Goal: Task Accomplishment & Management: Use online tool/utility

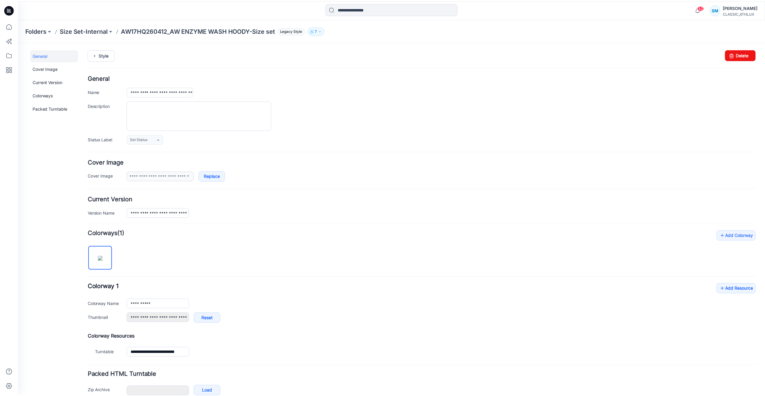
scroll to position [33, 0]
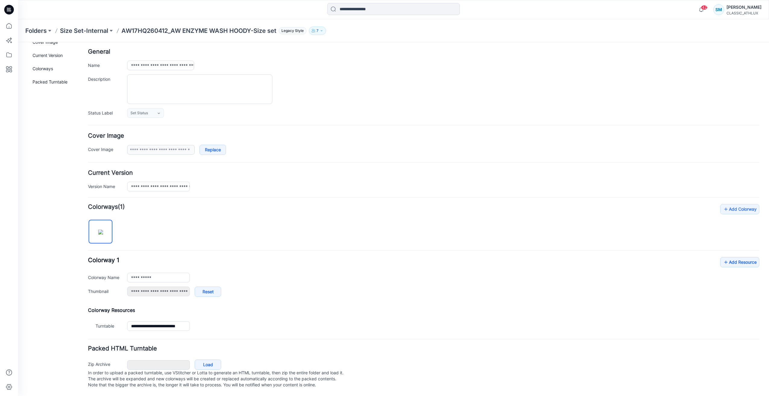
click at [10, 10] on icon at bounding box center [9, 10] width 10 height 10
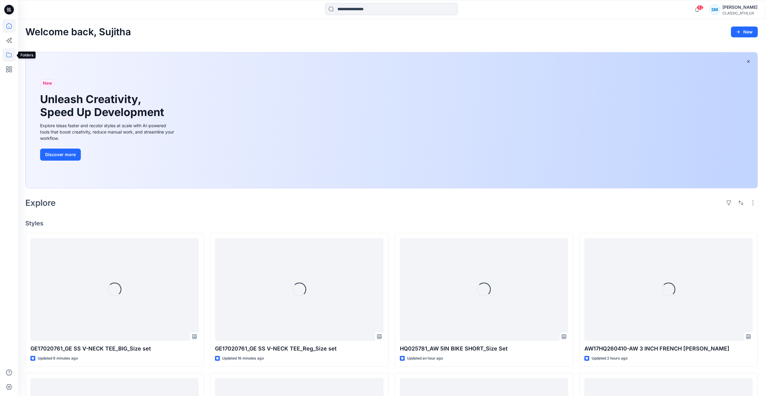
click at [10, 58] on icon at bounding box center [8, 54] width 13 height 13
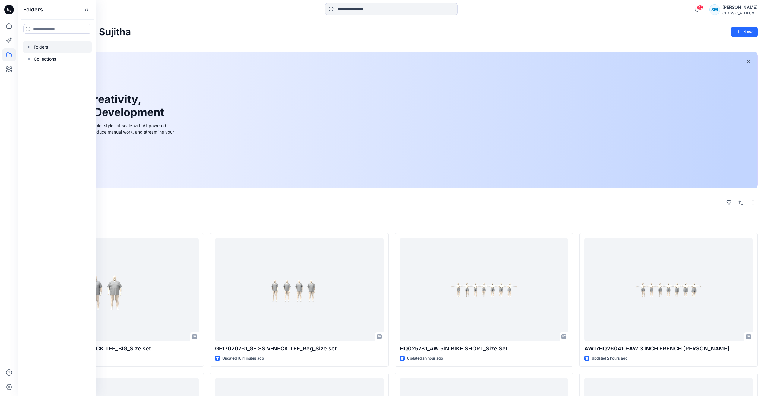
click at [45, 49] on div at bounding box center [57, 47] width 69 height 12
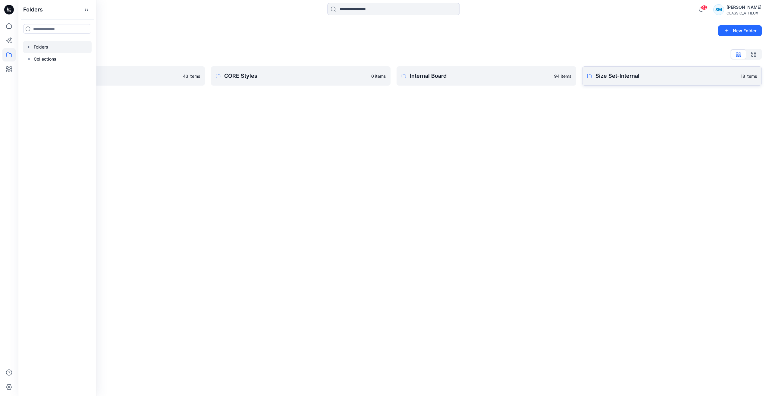
click at [676, 78] on p "Size Set-Internal" at bounding box center [666, 76] width 142 height 8
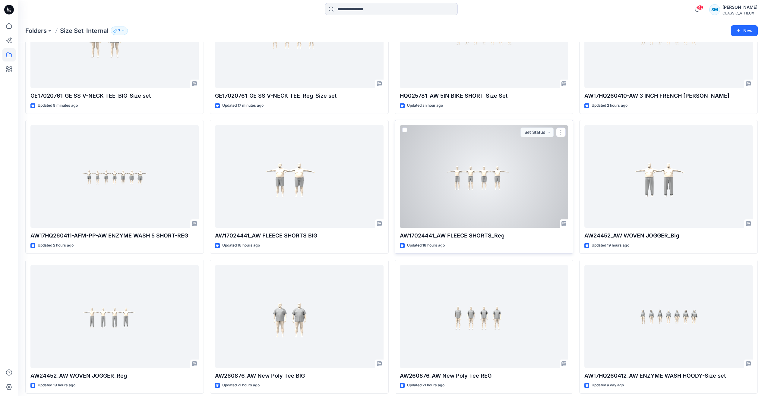
scroll to position [114, 0]
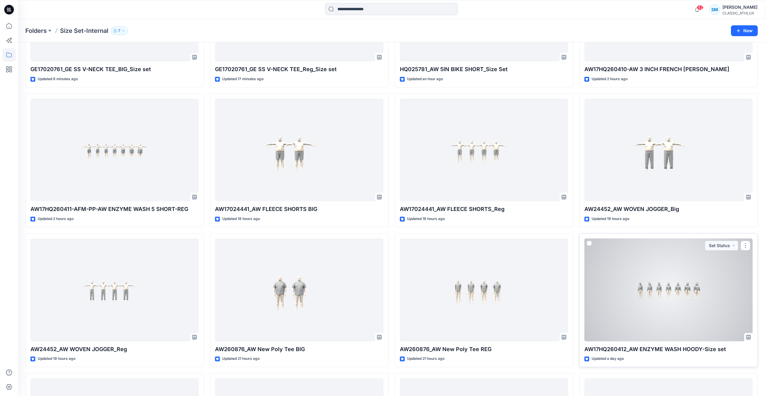
click at [681, 315] on div at bounding box center [668, 289] width 168 height 103
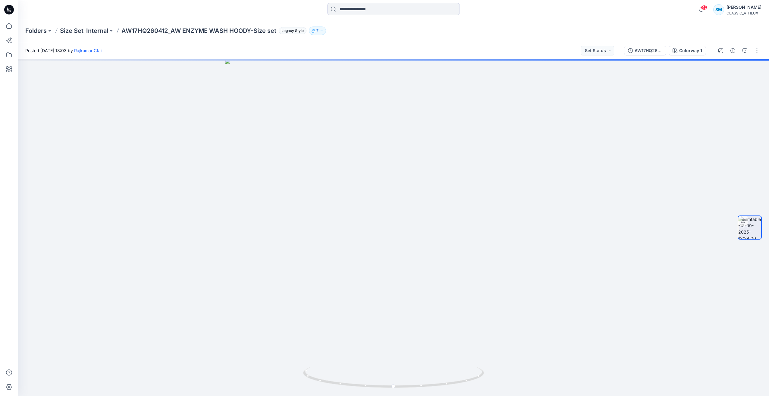
click at [762, 54] on div at bounding box center [739, 50] width 56 height 17
click at [757, 49] on button "button" at bounding box center [757, 51] width 10 height 10
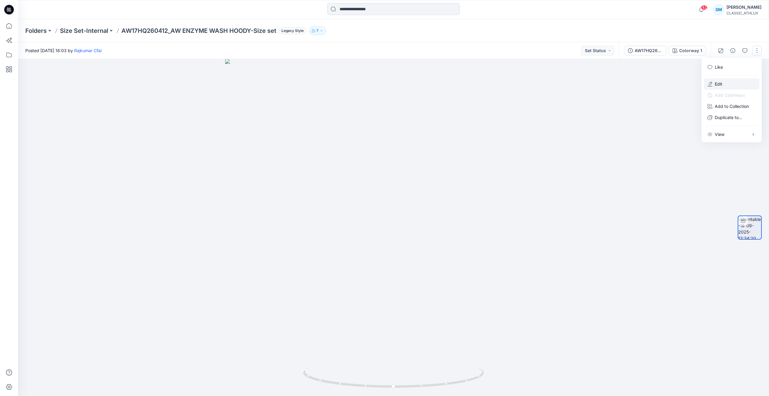
click at [725, 82] on button "Edit" at bounding box center [731, 83] width 55 height 11
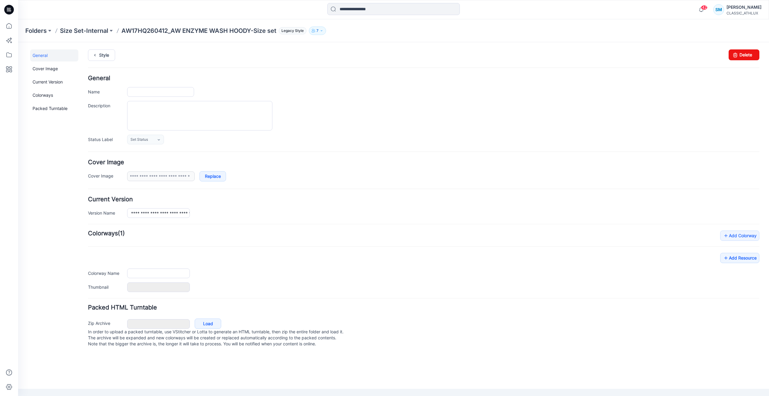
type input "**********"
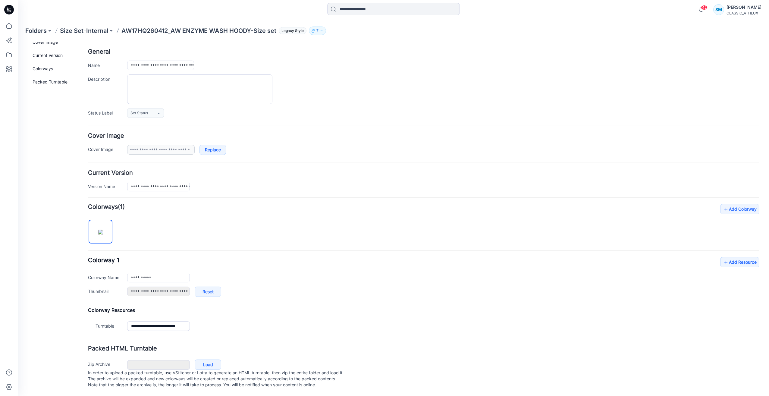
scroll to position [33, 0]
click at [735, 257] on link "Add Resource" at bounding box center [739, 262] width 39 height 10
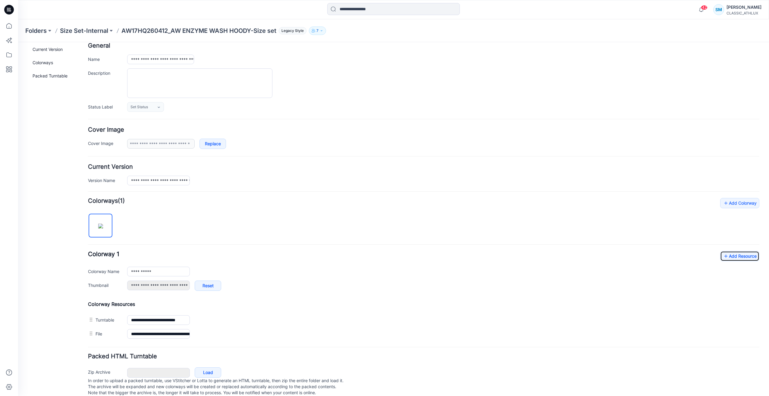
scroll to position [0, 0]
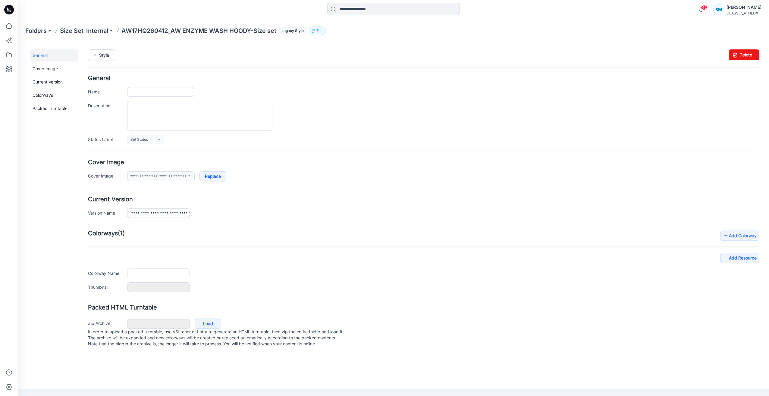
type input "**********"
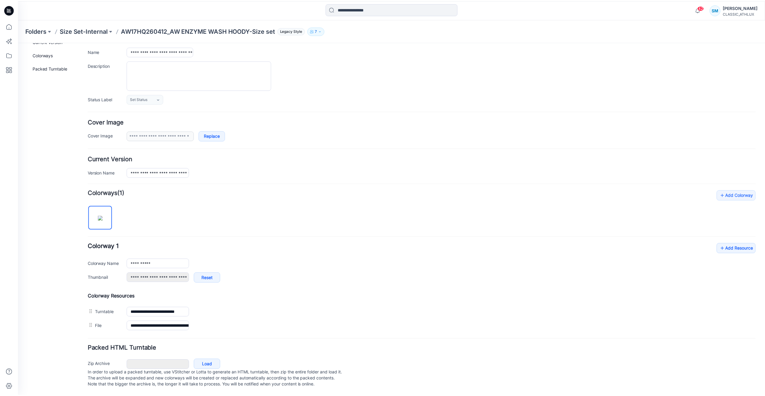
scroll to position [46, 0]
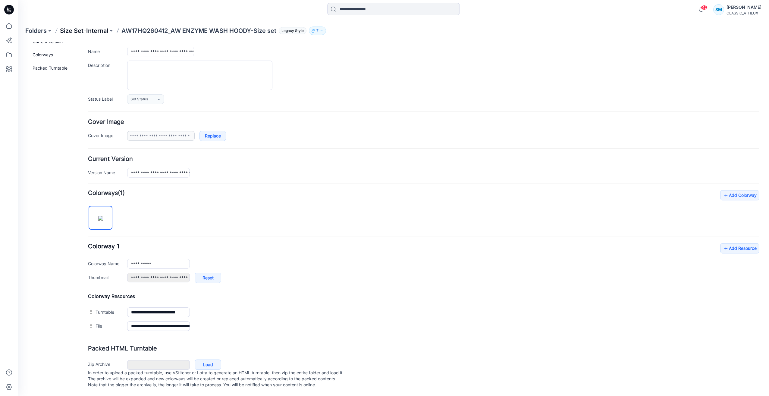
click at [94, 31] on p "Size Set-Internal" at bounding box center [84, 31] width 48 height 8
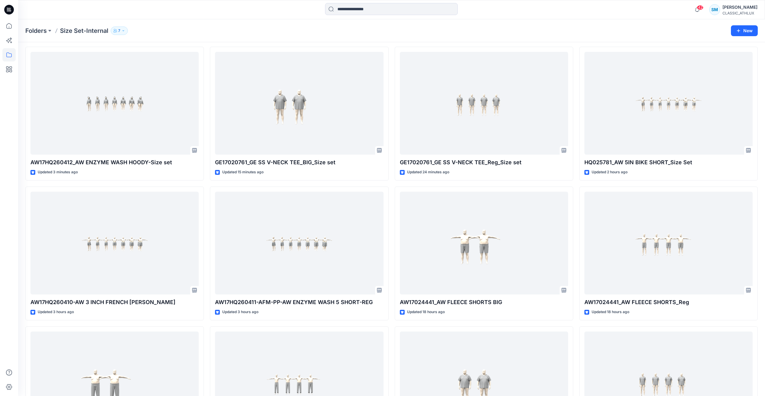
scroll to position [10, 0]
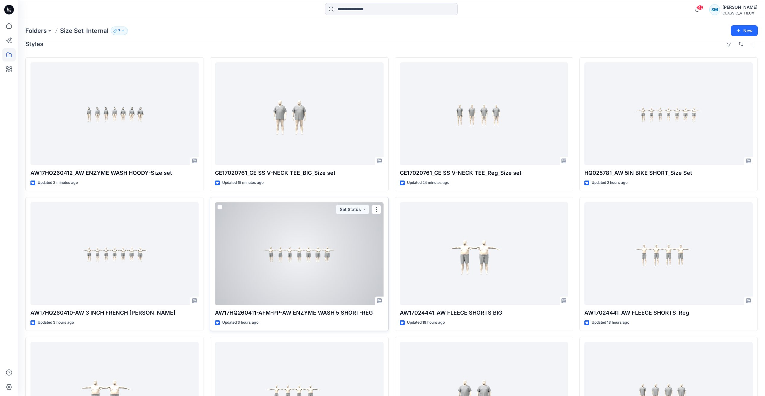
click at [316, 262] on div at bounding box center [299, 253] width 168 height 103
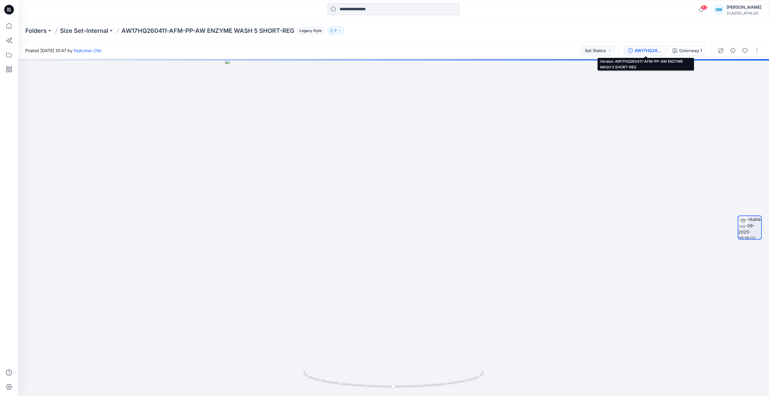
click at [648, 50] on div "AW17HQ260411-AFM-PP-AW ENZYME WASH 5 SHORT-REG" at bounding box center [649, 50] width 28 height 7
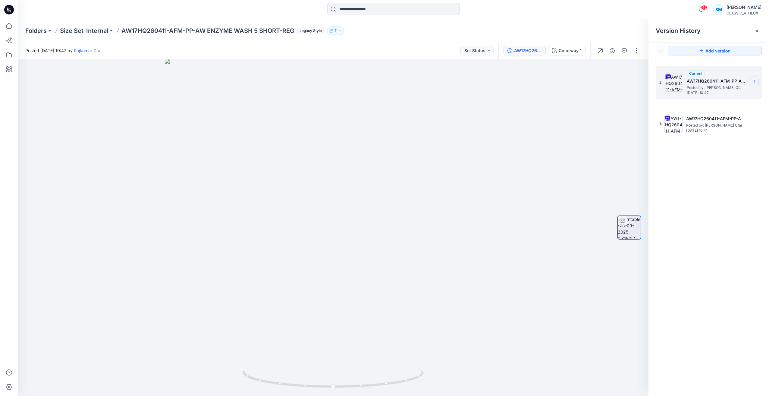
click at [755, 83] on icon at bounding box center [754, 81] width 5 height 5
click at [716, 94] on span "Download Source BW File" at bounding box center [724, 93] width 51 height 7
click at [89, 30] on p "Size Set-Internal" at bounding box center [84, 31] width 48 height 8
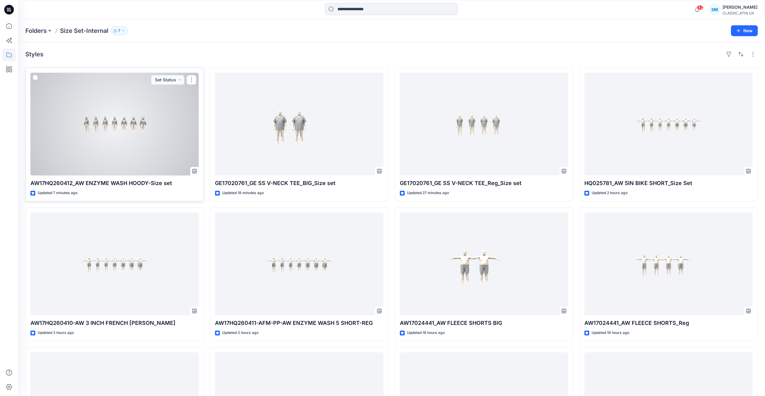
click at [128, 139] on div at bounding box center [114, 124] width 168 height 103
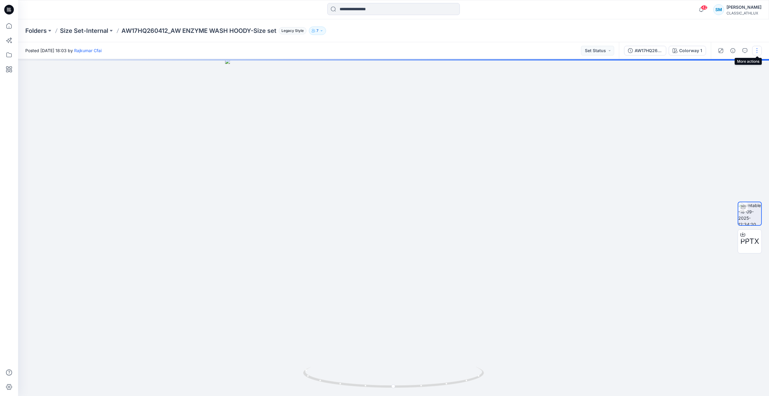
click at [755, 51] on button "button" at bounding box center [757, 51] width 10 height 10
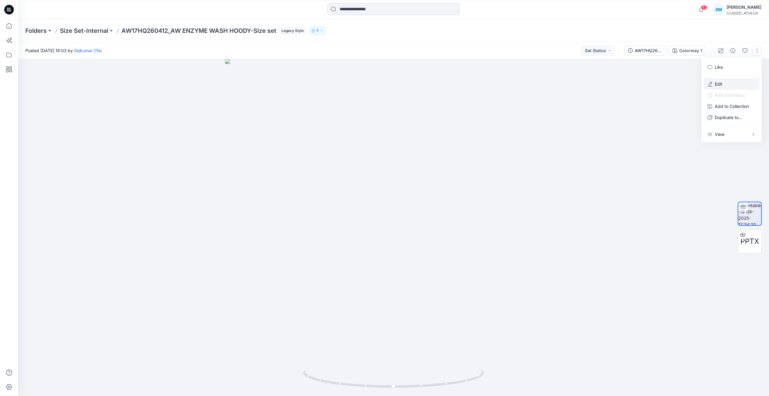
click at [734, 87] on button "Edit" at bounding box center [731, 83] width 55 height 11
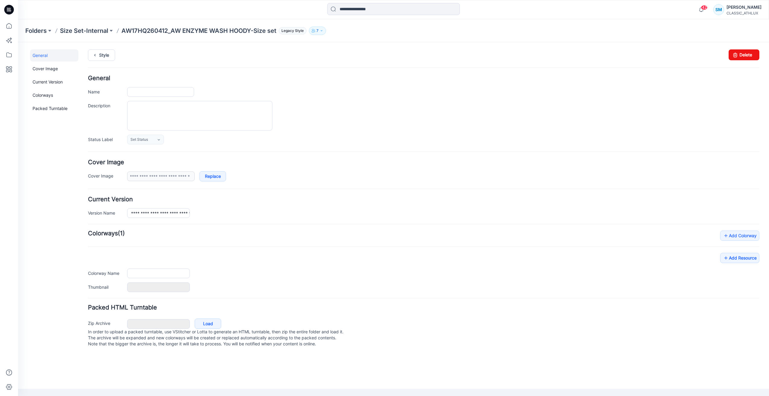
type input "**********"
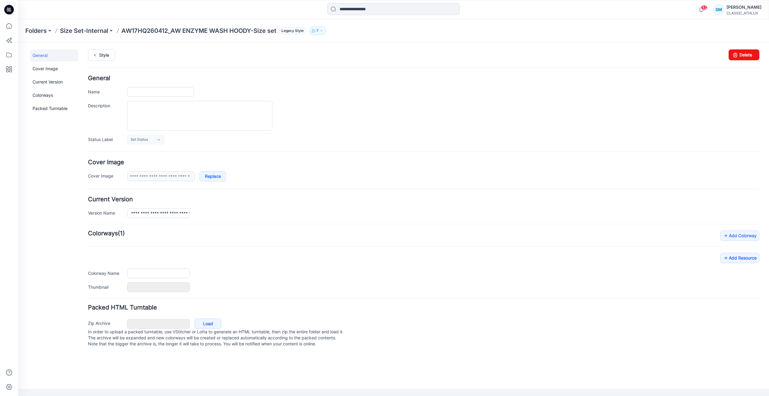
type input "**********"
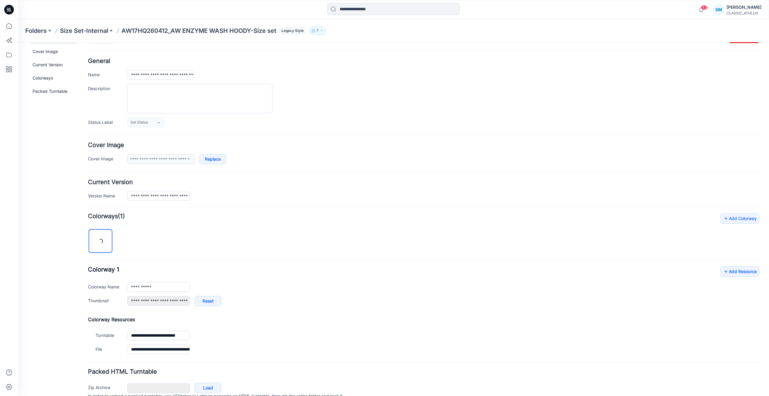
scroll to position [46, 0]
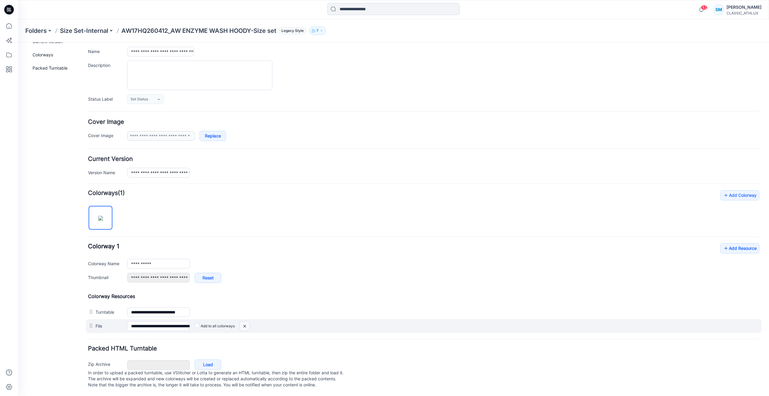
drag, startPoint x: 433, startPoint y: 75, endPoint x: 246, endPoint y: 319, distance: 307.6
click at [246, 321] on img at bounding box center [245, 326] width 10 height 10
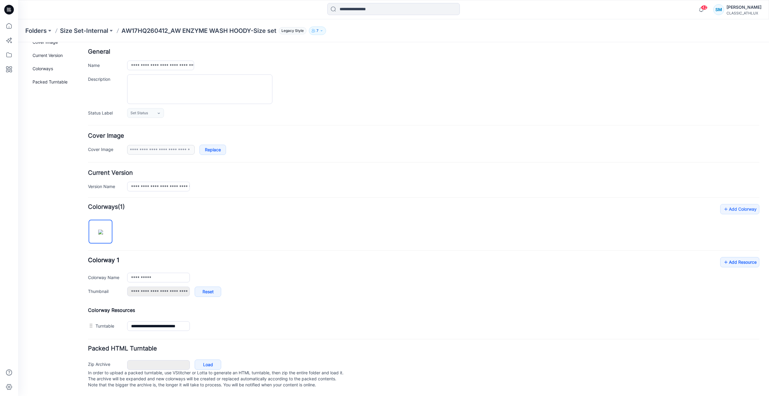
scroll to position [0, 0]
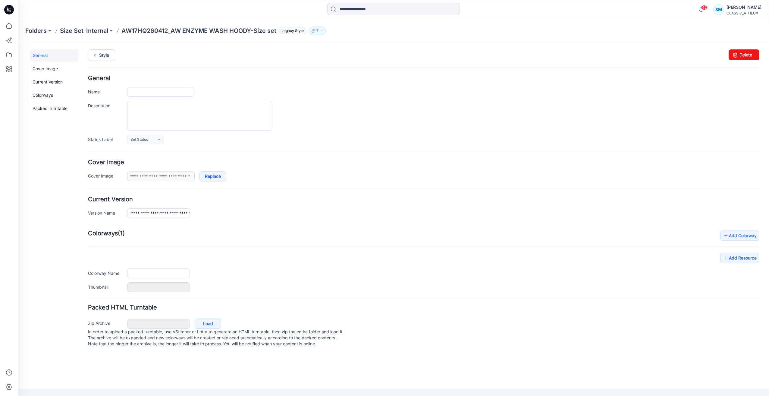
type input "**********"
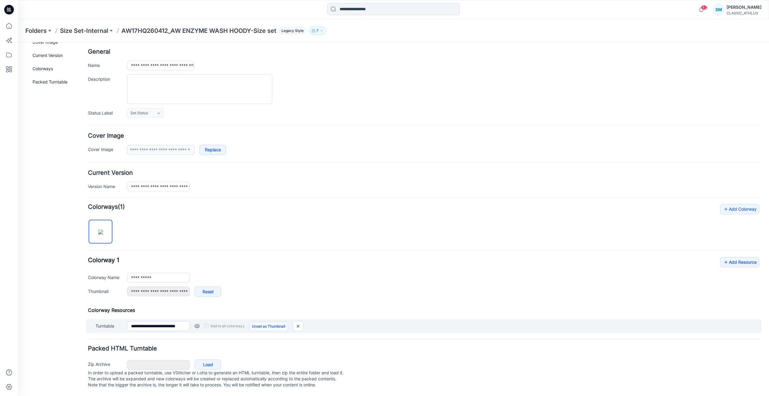
scroll to position [33, 0]
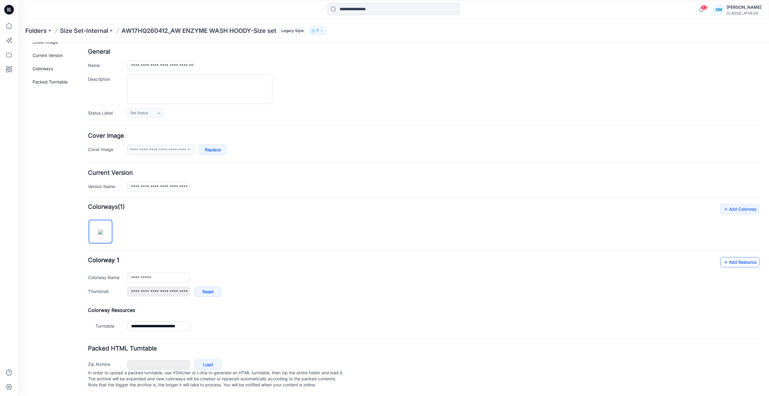
click at [731, 257] on link "Add Resource" at bounding box center [739, 262] width 39 height 10
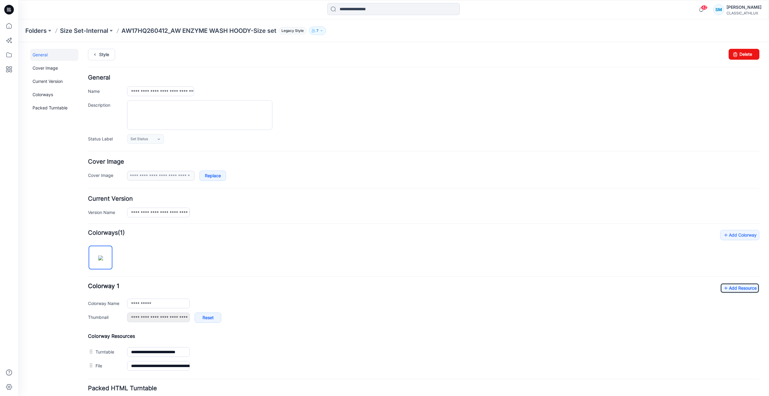
scroll to position [0, 0]
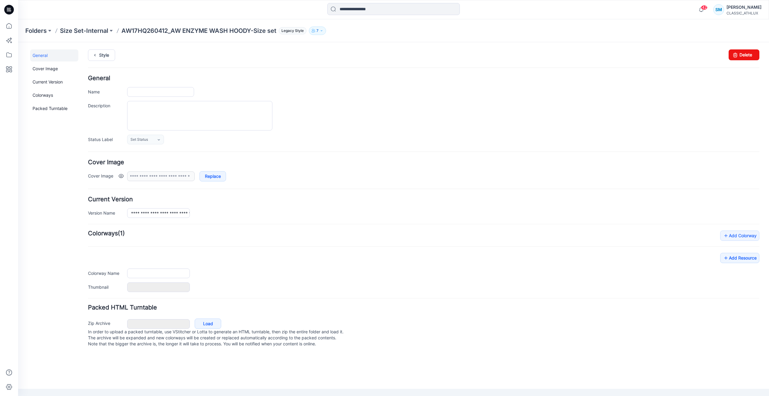
type input "**********"
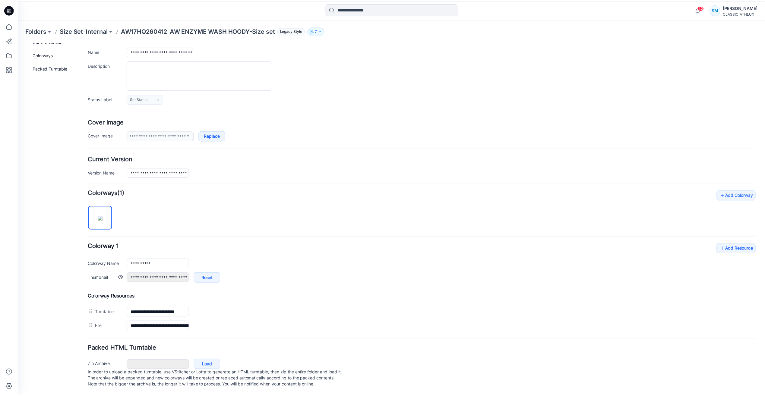
scroll to position [46, 0]
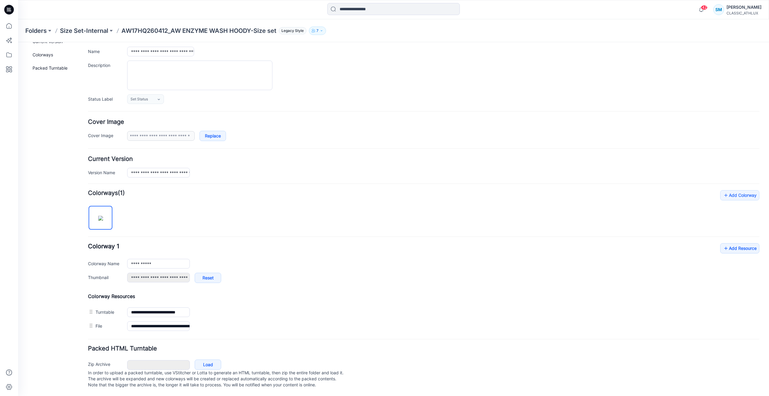
click at [93, 33] on p "Size Set-Internal" at bounding box center [84, 31] width 48 height 8
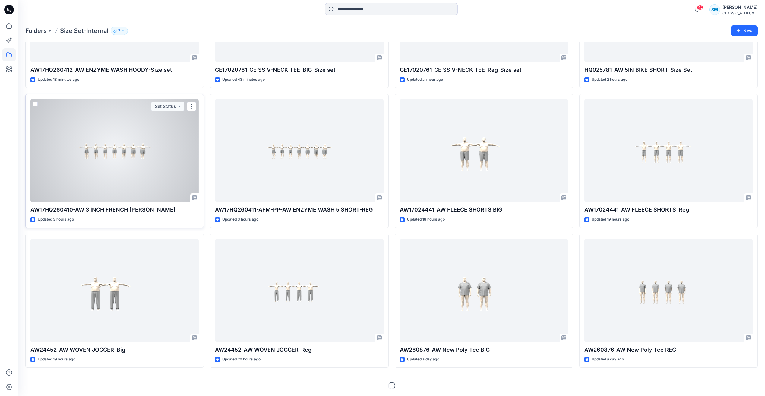
scroll to position [114, 0]
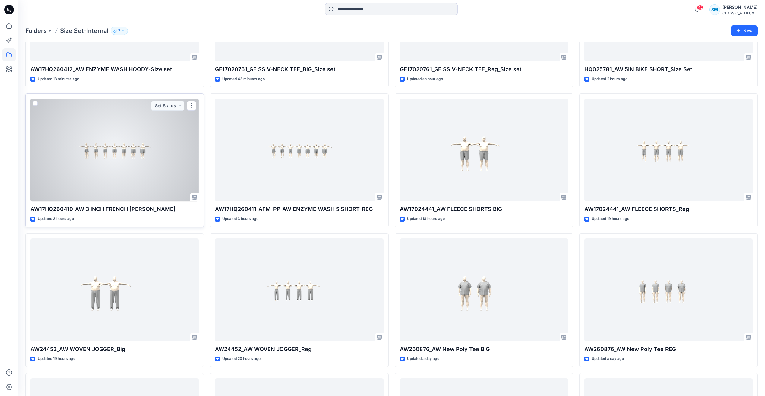
click at [161, 162] on div at bounding box center [114, 150] width 168 height 103
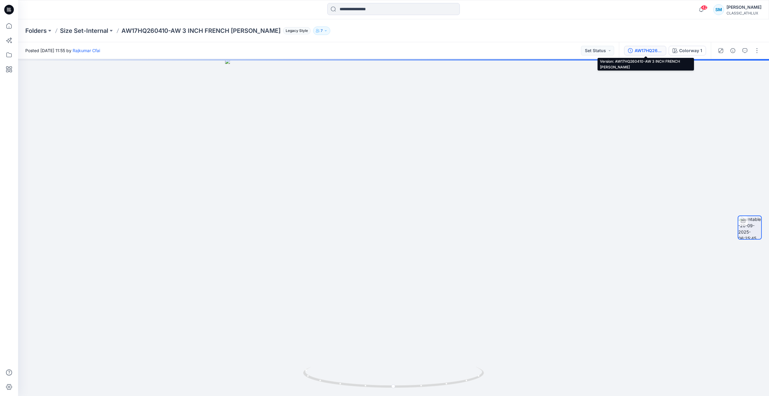
click at [649, 52] on div "AW17HQ260410-AW 3 INCH FRENCH [PERSON_NAME]" at bounding box center [649, 50] width 28 height 7
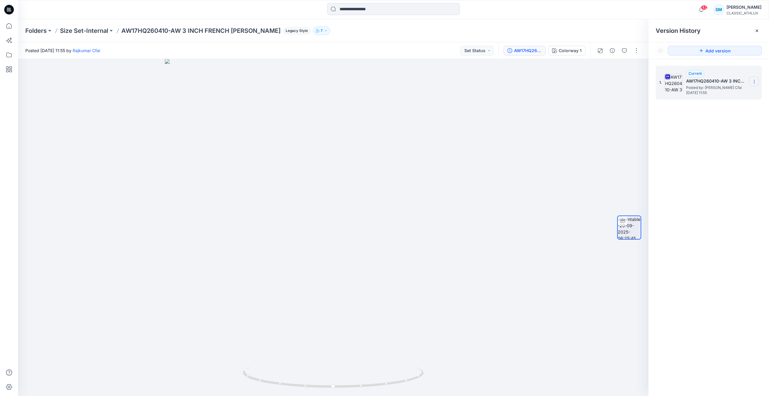
click at [754, 80] on icon at bounding box center [754, 80] width 0 height 0
click at [714, 93] on span "Download Source BW File" at bounding box center [724, 93] width 51 height 7
